Goal: Find specific page/section: Find specific page/section

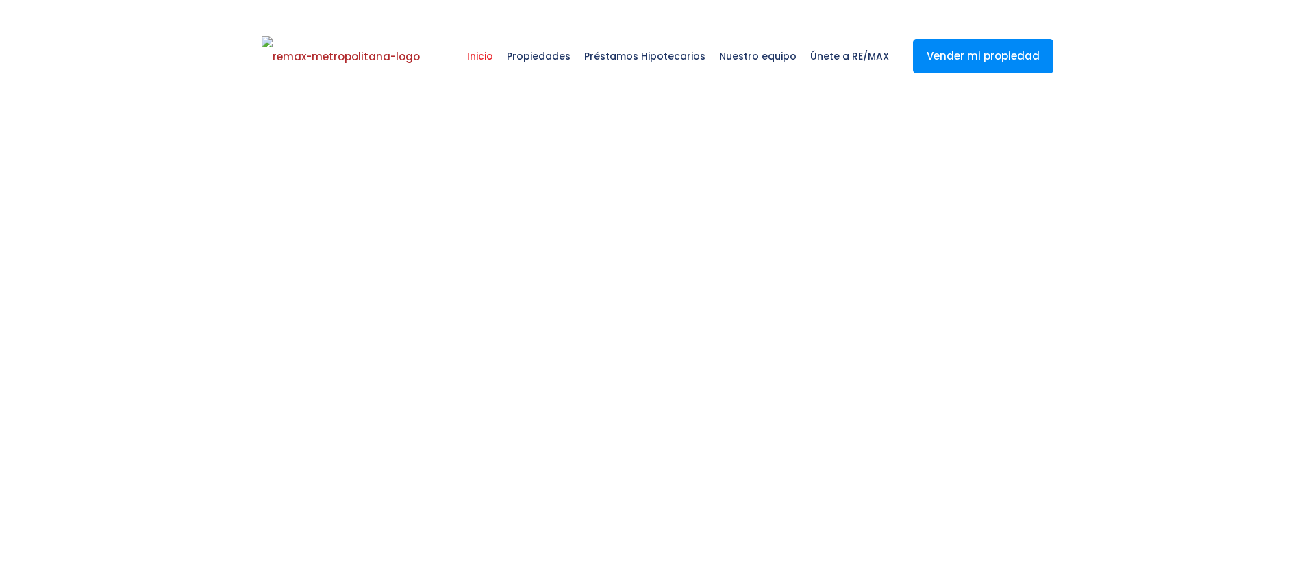
select select
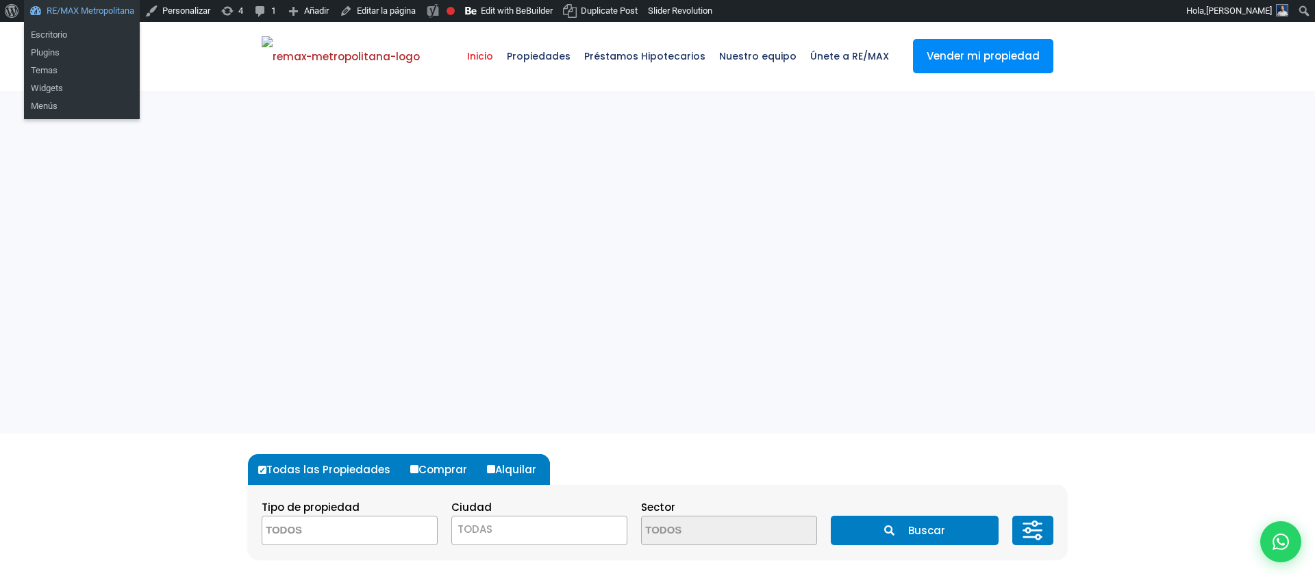
click at [76, 9] on link "RE/MAX Metropolitana" at bounding box center [82, 11] width 116 height 22
click at [89, 12] on link "RE/MAX Metropolitana" at bounding box center [82, 11] width 116 height 22
